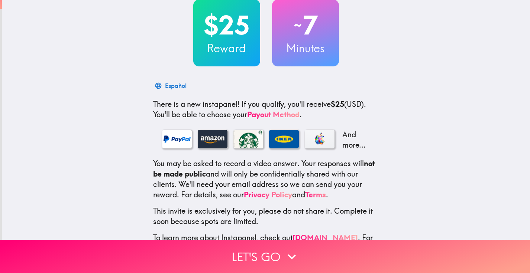
scroll to position [48, 0]
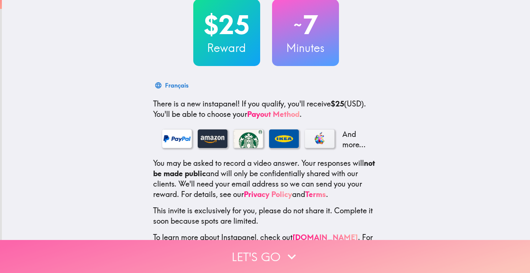
click at [271, 256] on button "Let's go" at bounding box center [265, 256] width 530 height 33
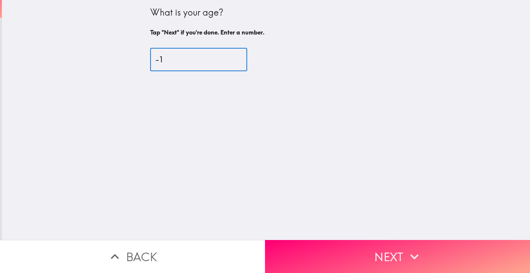
click at [238, 61] on input "-1" at bounding box center [198, 59] width 97 height 23
click at [238, 62] on input "-2" at bounding box center [198, 59] width 97 height 23
type input "-1"
click at [237, 57] on input "-1" at bounding box center [198, 59] width 97 height 23
click at [206, 58] on input "-1" at bounding box center [198, 59] width 97 height 23
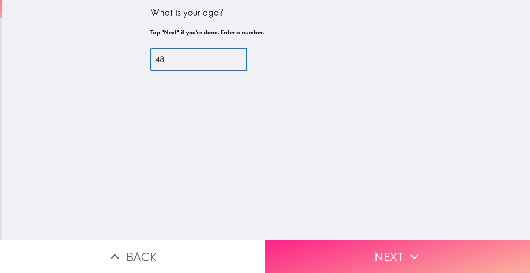
type input "48"
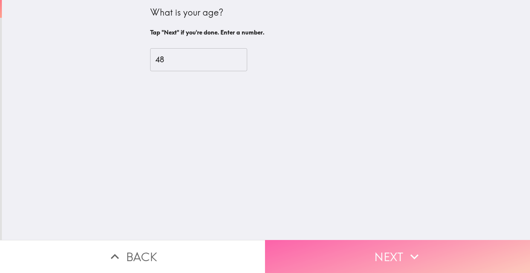
click at [372, 251] on button "Next" at bounding box center [397, 256] width 265 height 33
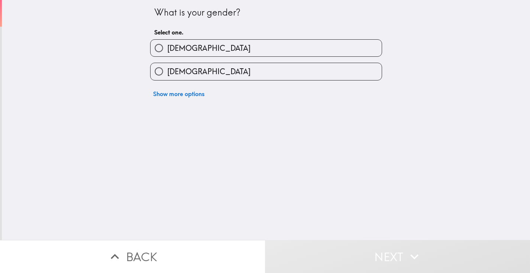
click at [224, 53] on label "[DEMOGRAPHIC_DATA]" at bounding box center [265, 48] width 231 height 17
click at [167, 53] on input "[DEMOGRAPHIC_DATA]" at bounding box center [158, 48] width 17 height 17
radio input "true"
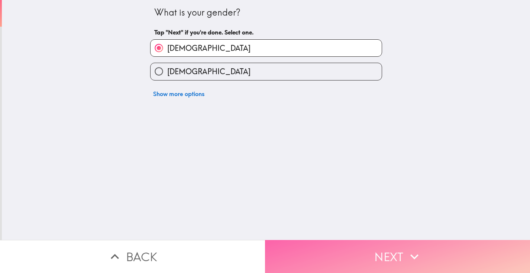
click at [371, 258] on button "Next" at bounding box center [397, 256] width 265 height 33
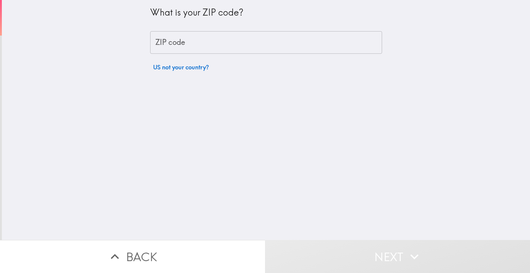
click at [254, 40] on input "ZIP code" at bounding box center [266, 42] width 232 height 23
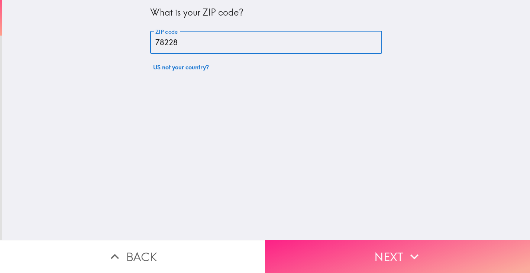
type input "78228"
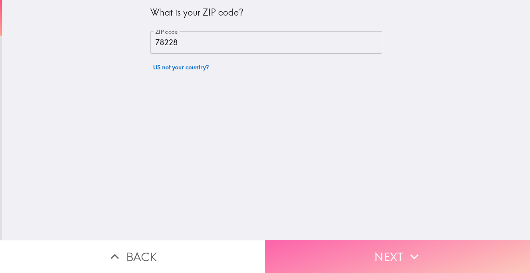
click at [383, 255] on button "Next" at bounding box center [397, 256] width 265 height 33
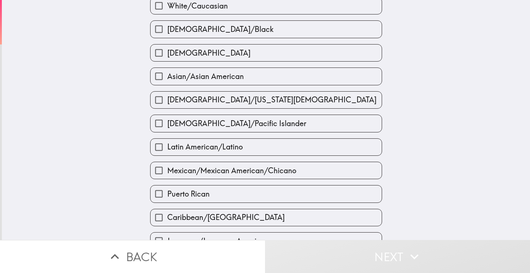
scroll to position [42, 0]
click at [225, 56] on label "[DEMOGRAPHIC_DATA]" at bounding box center [265, 53] width 231 height 17
click at [167, 56] on input "[DEMOGRAPHIC_DATA]" at bounding box center [158, 53] width 17 height 17
checkbox input "true"
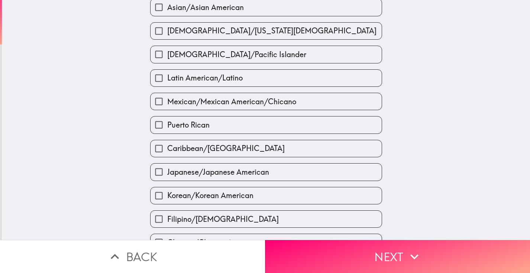
scroll to position [113, 0]
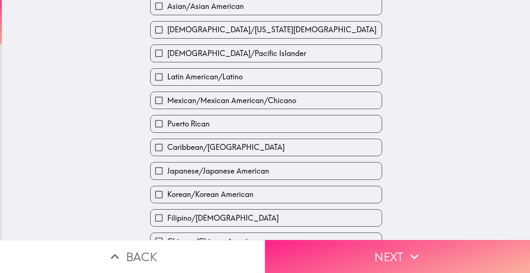
click at [402, 256] on button "Next" at bounding box center [397, 256] width 265 height 33
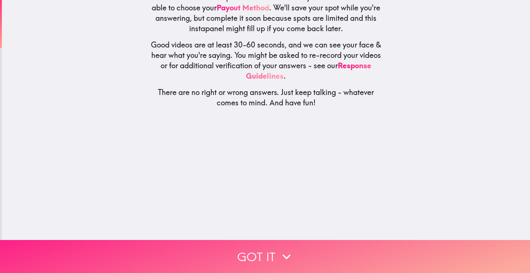
scroll to position [48, 0]
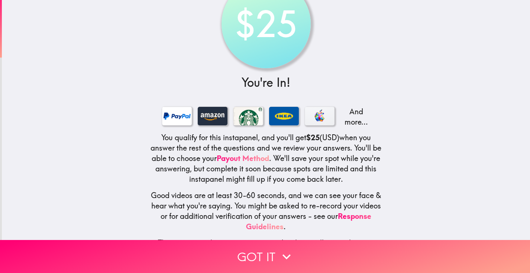
scroll to position [32, 0]
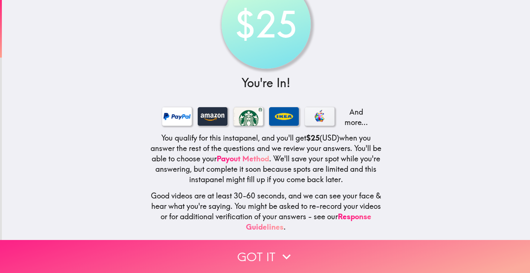
click at [250, 253] on button "Got it" at bounding box center [265, 256] width 530 height 33
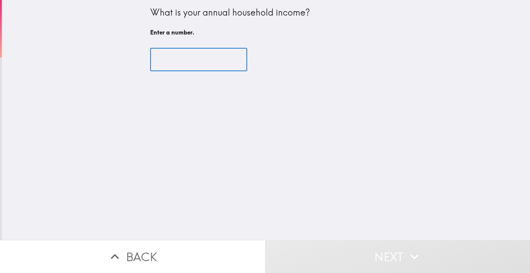
scroll to position [0, 0]
click at [218, 64] on input "number" at bounding box center [198, 59] width 97 height 23
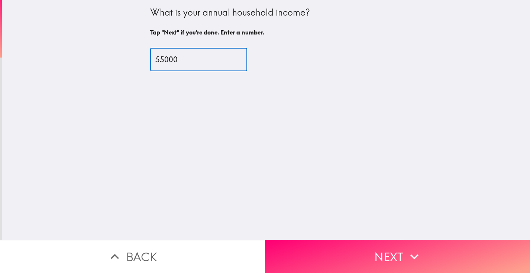
type input "55000"
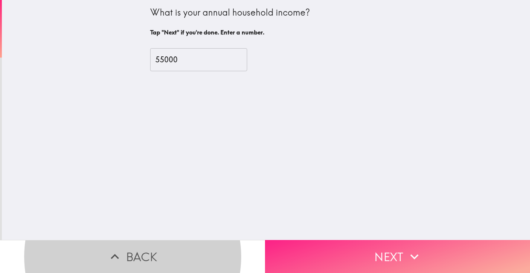
click at [388, 270] on button "Next" at bounding box center [397, 256] width 265 height 33
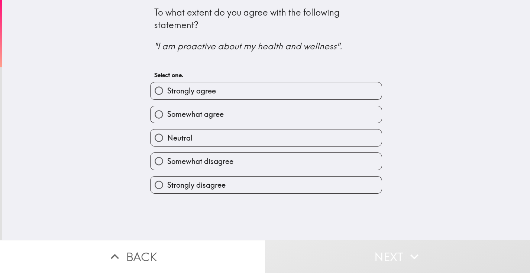
click at [267, 120] on label "Somewhat agree" at bounding box center [265, 114] width 231 height 17
click at [167, 120] on input "Somewhat agree" at bounding box center [158, 114] width 17 height 17
radio input "true"
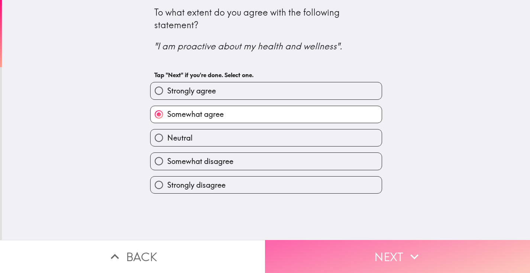
click at [353, 248] on button "Next" at bounding box center [397, 256] width 265 height 33
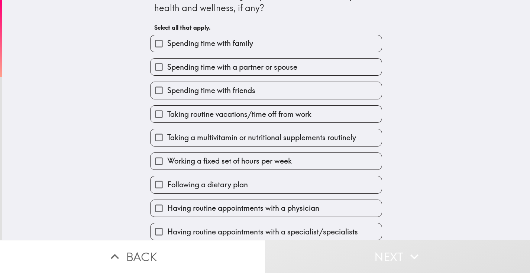
scroll to position [18, 0]
click at [285, 95] on label "Spending time with friends" at bounding box center [265, 89] width 231 height 17
click at [167, 95] on input "Spending time with friends" at bounding box center [158, 89] width 17 height 17
checkbox input "true"
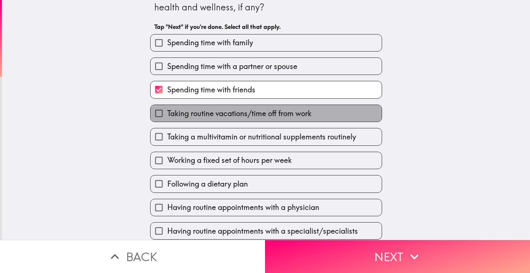
click at [286, 116] on span "Taking routine vacations/time off from work" at bounding box center [239, 113] width 144 height 10
click at [167, 116] on input "Taking routine vacations/time off from work" at bounding box center [158, 113] width 17 height 17
checkbox input "true"
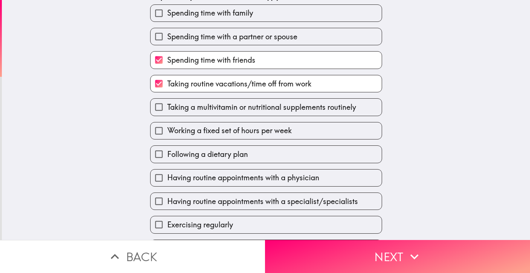
scroll to position [48, 0]
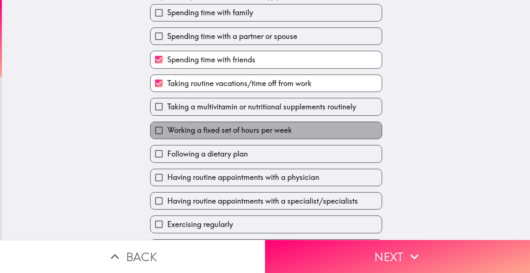
click at [277, 134] on span "Working a fixed set of hours per week" at bounding box center [229, 130] width 124 height 10
click at [167, 134] on input "Working a fixed set of hours per week" at bounding box center [158, 130] width 17 height 17
checkbox input "true"
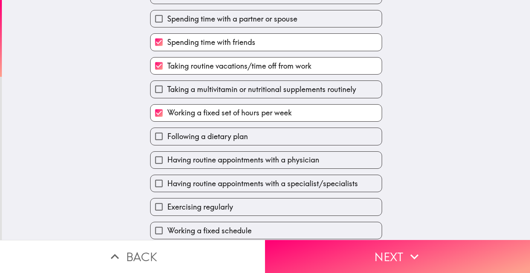
scroll to position [76, 0]
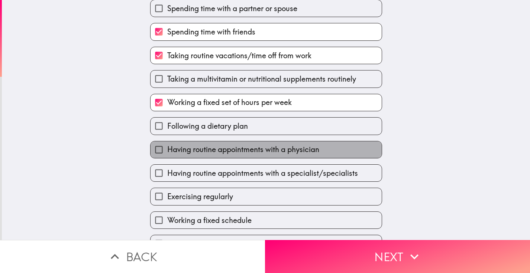
click at [267, 150] on span "Having routine appointments with a physician" at bounding box center [243, 149] width 152 height 10
click at [167, 150] on input "Having routine appointments with a physician" at bounding box center [158, 150] width 17 height 17
checkbox input "true"
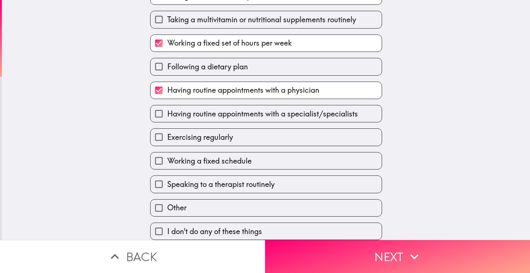
scroll to position [138, 0]
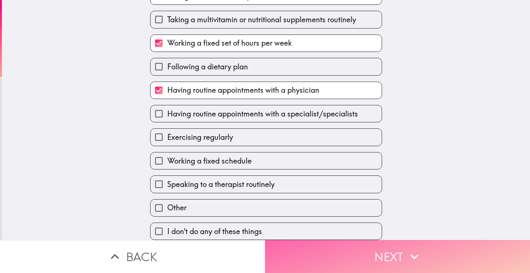
click at [365, 256] on button "Next" at bounding box center [397, 256] width 265 height 33
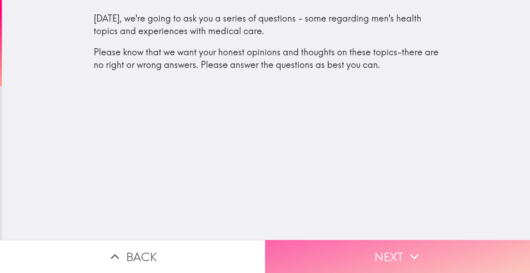
click at [396, 260] on button "Next" at bounding box center [397, 256] width 265 height 33
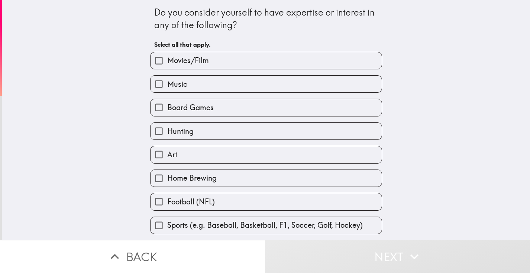
click at [259, 114] on label "Board Games" at bounding box center [265, 107] width 231 height 17
click at [167, 114] on input "Board Games" at bounding box center [158, 107] width 17 height 17
checkbox input "true"
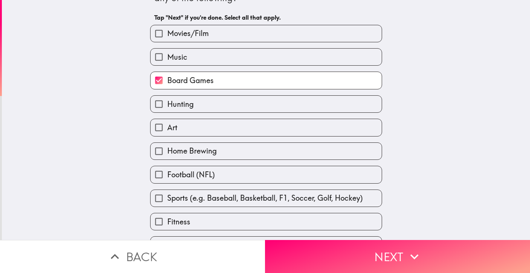
scroll to position [40, 0]
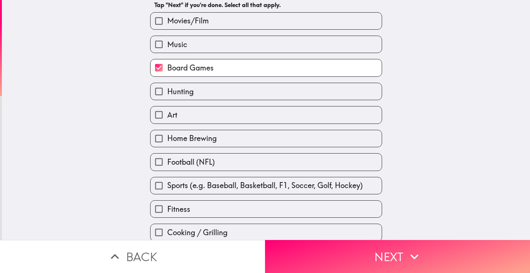
click at [243, 156] on label "Football (NFL)" at bounding box center [265, 162] width 231 height 17
click at [167, 156] on input "Football (NFL)" at bounding box center [158, 162] width 17 height 17
checkbox input "true"
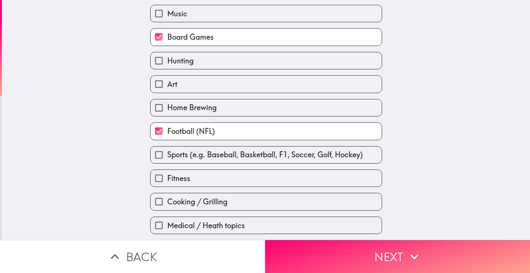
scroll to position [72, 0]
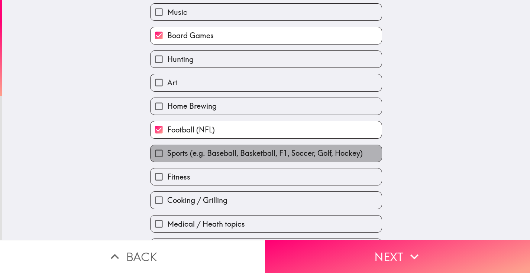
click at [243, 156] on span "Sports (e.g. Baseball, Basketball, F1, Soccer, Golf, Hockey)" at bounding box center [264, 153] width 195 height 10
click at [167, 156] on input "Sports (e.g. Baseball, Basketball, F1, Soccer, Golf, Hockey)" at bounding box center [158, 153] width 17 height 17
checkbox input "true"
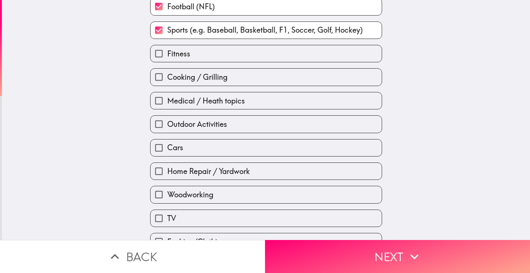
scroll to position [206, 0]
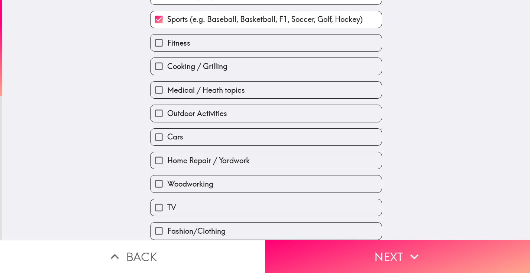
click at [241, 165] on span "Home Repair / Yardwork" at bounding box center [208, 161] width 82 height 10
click at [167, 165] on input "Home Repair / Yardwork" at bounding box center [158, 160] width 17 height 17
checkbox input "true"
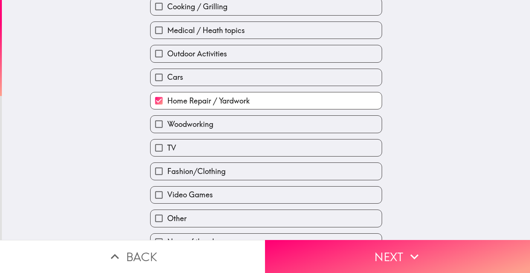
scroll to position [266, 0]
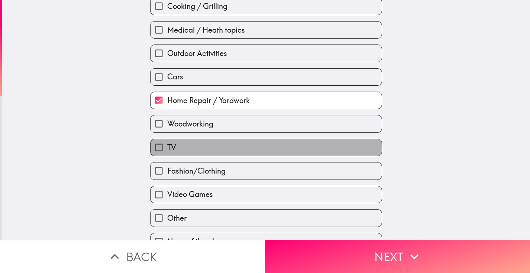
click at [236, 149] on label "TV" at bounding box center [265, 147] width 231 height 17
click at [167, 149] on input "TV" at bounding box center [158, 147] width 17 height 17
checkbox input "true"
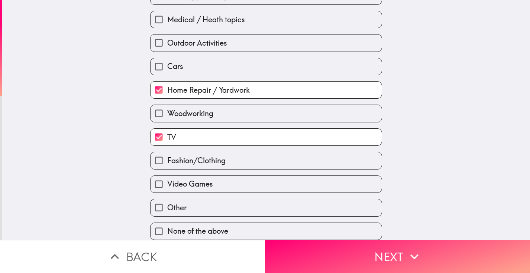
scroll to position [280, 0]
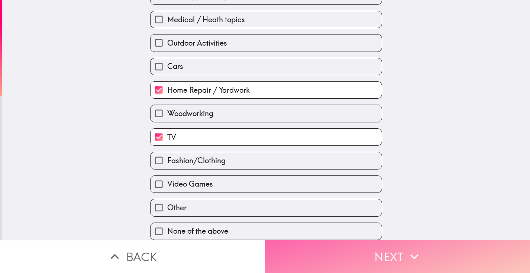
click at [405, 258] on button "Next" at bounding box center [397, 256] width 265 height 33
